Goal: Navigation & Orientation: Find specific page/section

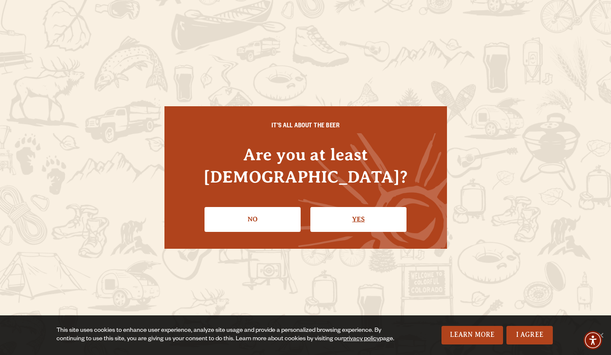
click at [342, 211] on link "Yes" at bounding box center [358, 219] width 96 height 24
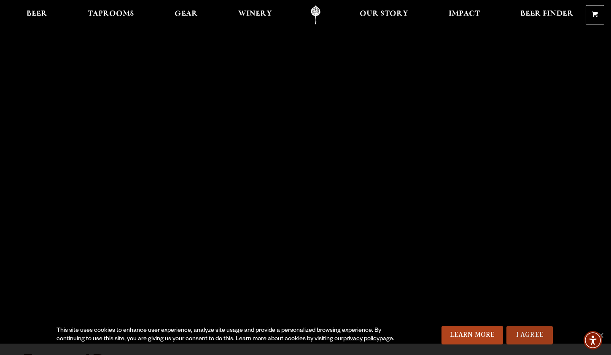
click at [537, 337] on link "I Agree" at bounding box center [530, 335] width 46 height 19
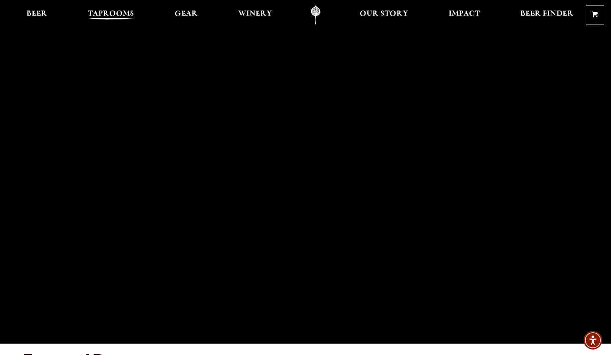
click at [120, 13] on span "Taprooms" at bounding box center [111, 14] width 46 height 7
